Goal: Obtain resource: Obtain resource

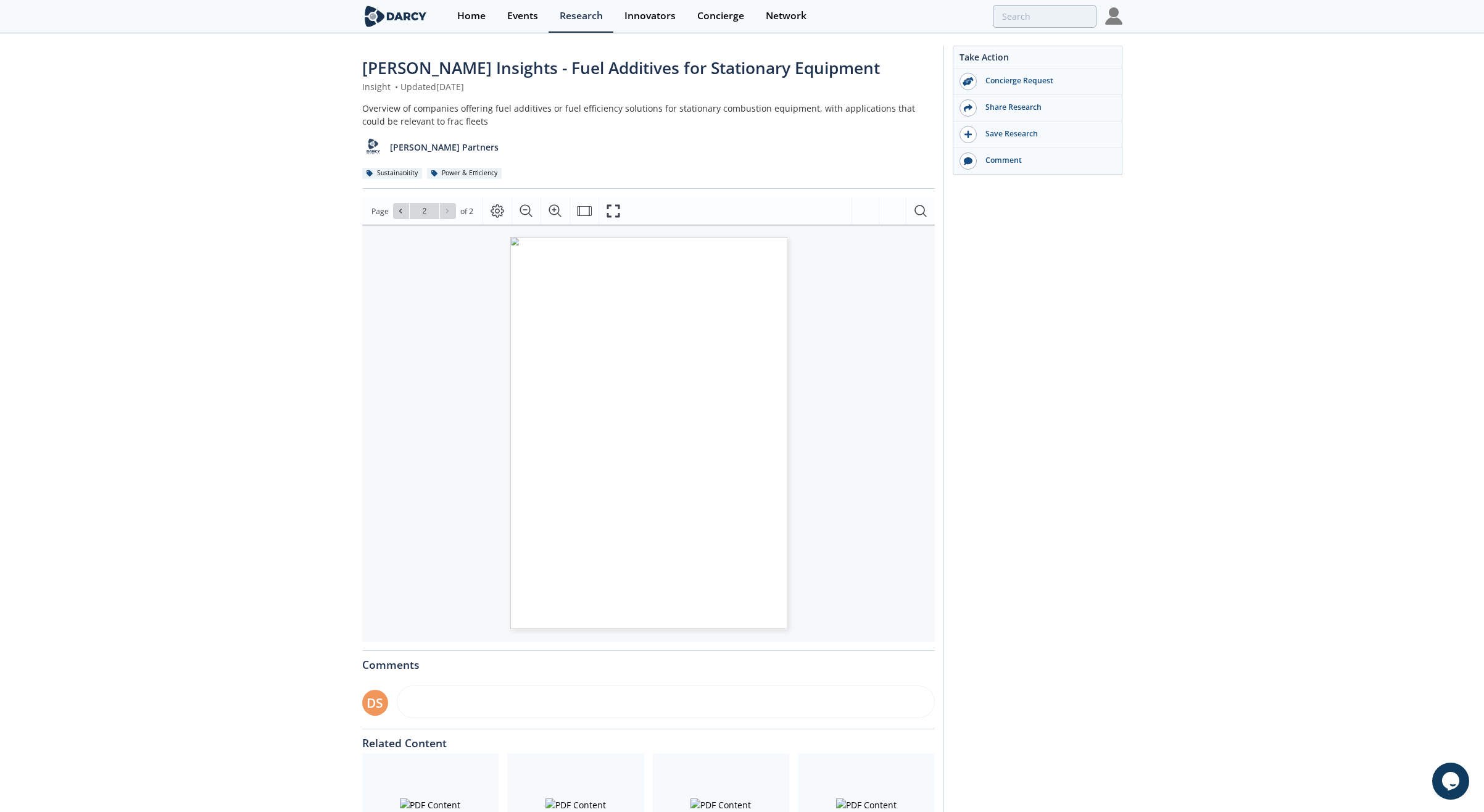
type input "1"
click at [1005, 133] on div "Save Research" at bounding box center [1041, 133] width 138 height 11
click at [998, 133] on div "Saved to My Items" at bounding box center [1041, 133] width 138 height 11
click at [618, 203] on icon "Fullscreen" at bounding box center [613, 211] width 15 height 15
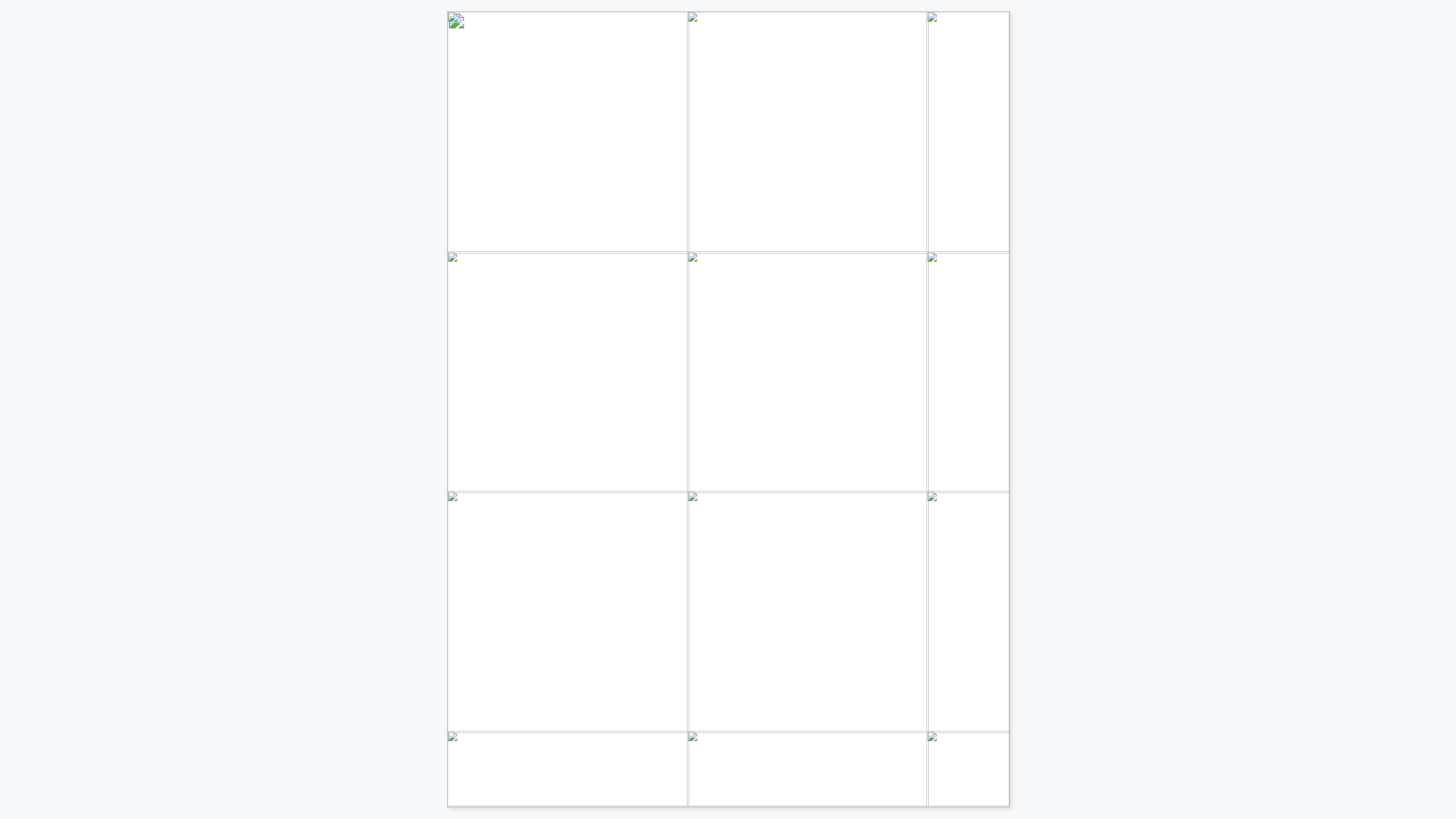
drag, startPoint x: 969, startPoint y: 597, endPoint x: 1022, endPoint y: 580, distance: 55.7
drag, startPoint x: 896, startPoint y: 530, endPoint x: 903, endPoint y: 530, distance: 7.0
click at [896, 530] on span "synthetic diamond materials to alter molecular interactions without additives, …" at bounding box center [750, 535] width 418 height 10
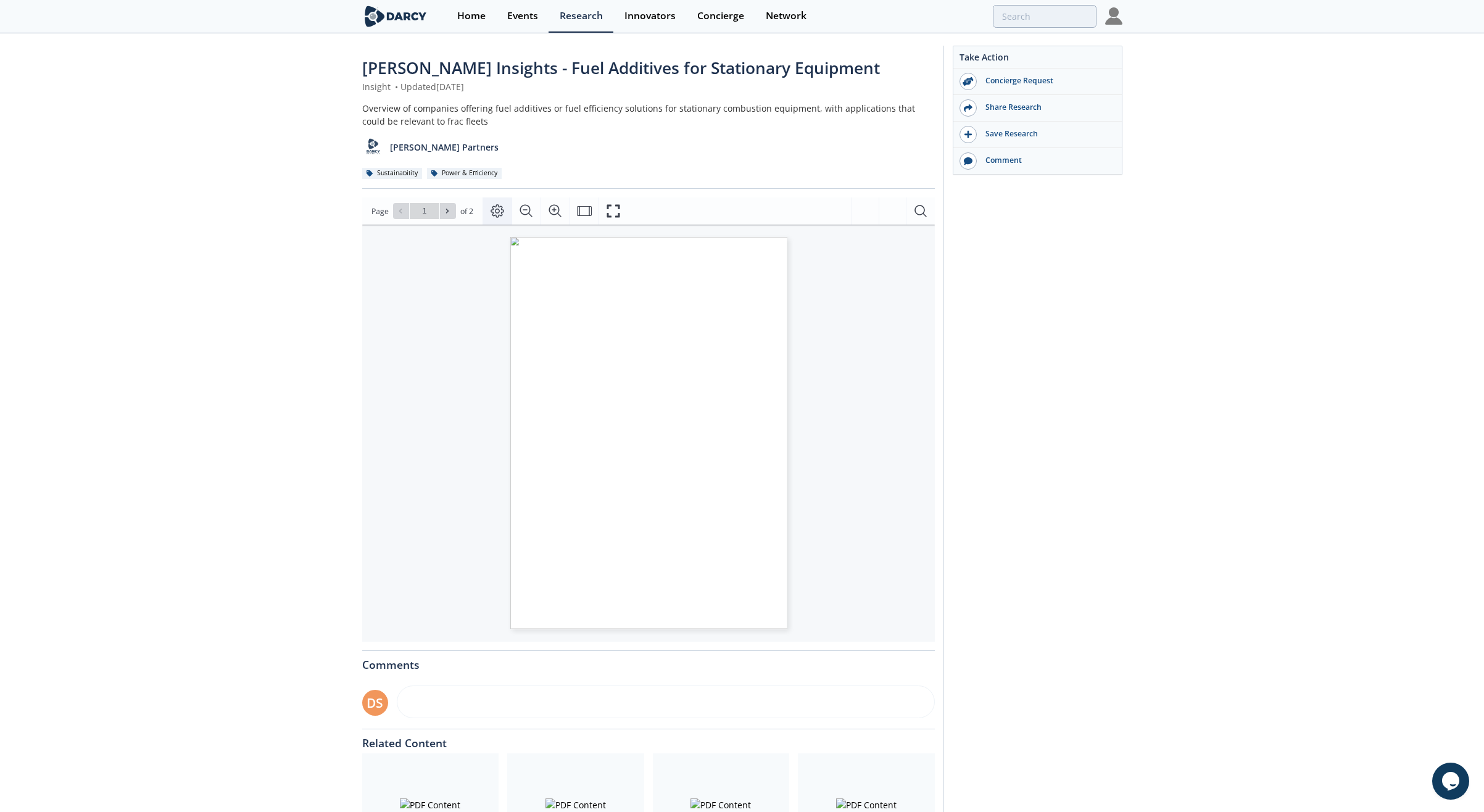
click at [496, 208] on icon "Page Layout" at bounding box center [497, 211] width 15 height 15
click at [432, 472] on div "July 23, 2025 INNOVATION CONCIERGE FUEL ADDIT IVES FOR FRA C FLEETS R E Q U E S…" at bounding box center [507, 427] width 290 height 404
click at [617, 206] on icon "Fullscreen" at bounding box center [614, 211] width 13 height 13
click at [631, 493] on span "synthetic diamond materials to alter molecular interactions without additives, …" at bounding box center [658, 494] width 206 height 5
click at [692, 475] on span "Page 1" at bounding box center [1108, 782] width 1121 height 613
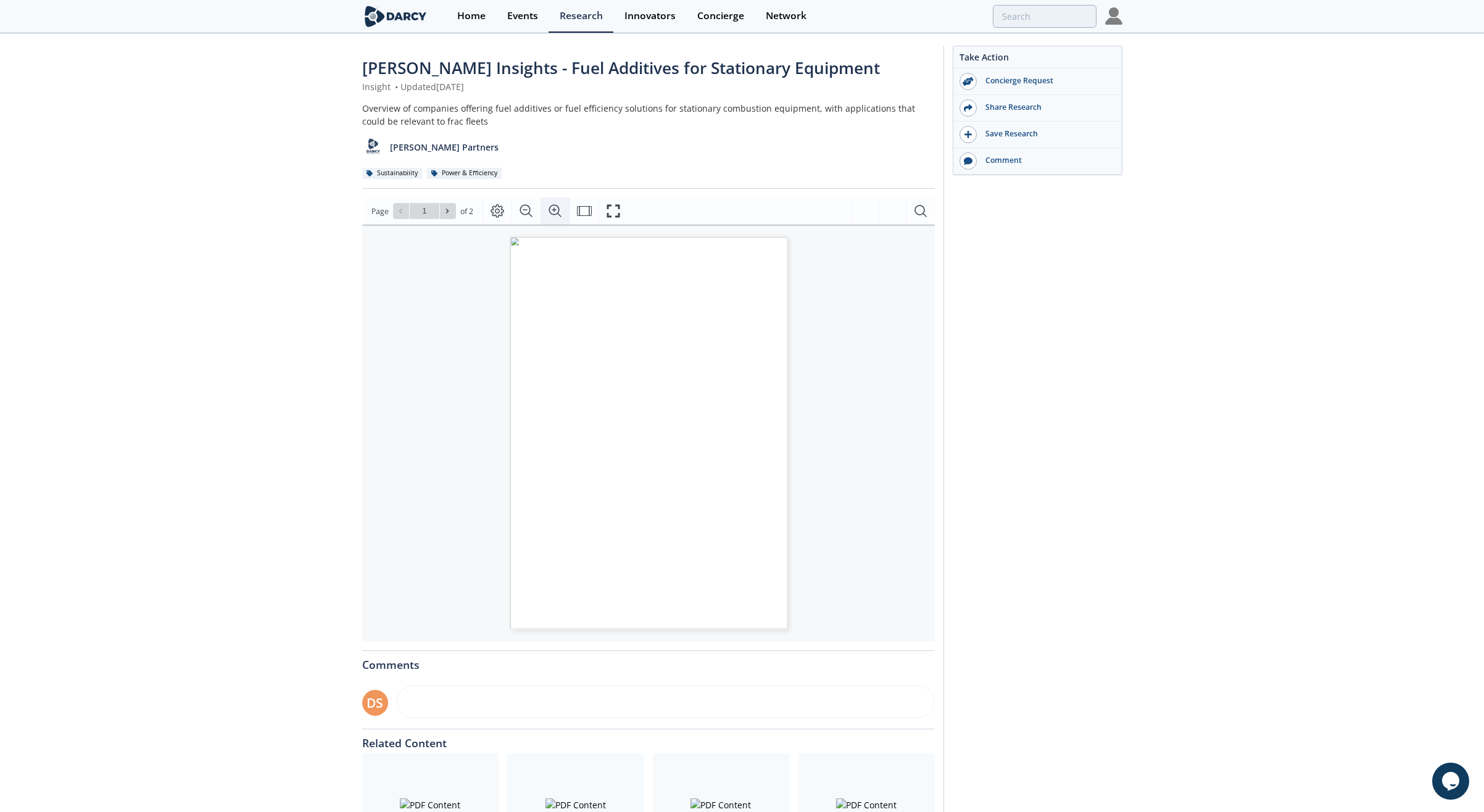
click at [552, 209] on icon "Zoom In" at bounding box center [555, 211] width 15 height 15
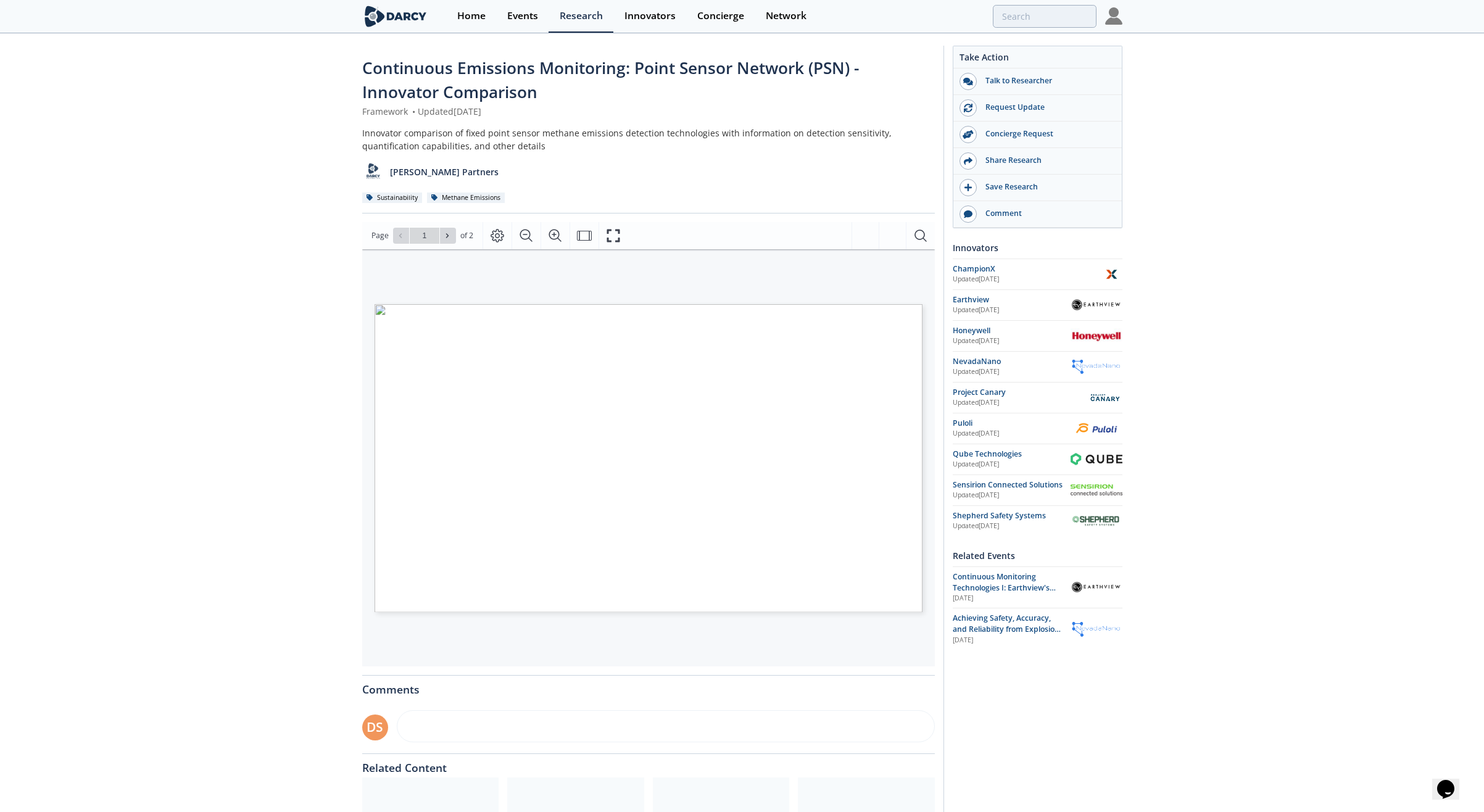
click at [612, 234] on icon "Fullscreen" at bounding box center [613, 235] width 15 height 15
